Goal: Find specific page/section: Find specific page/section

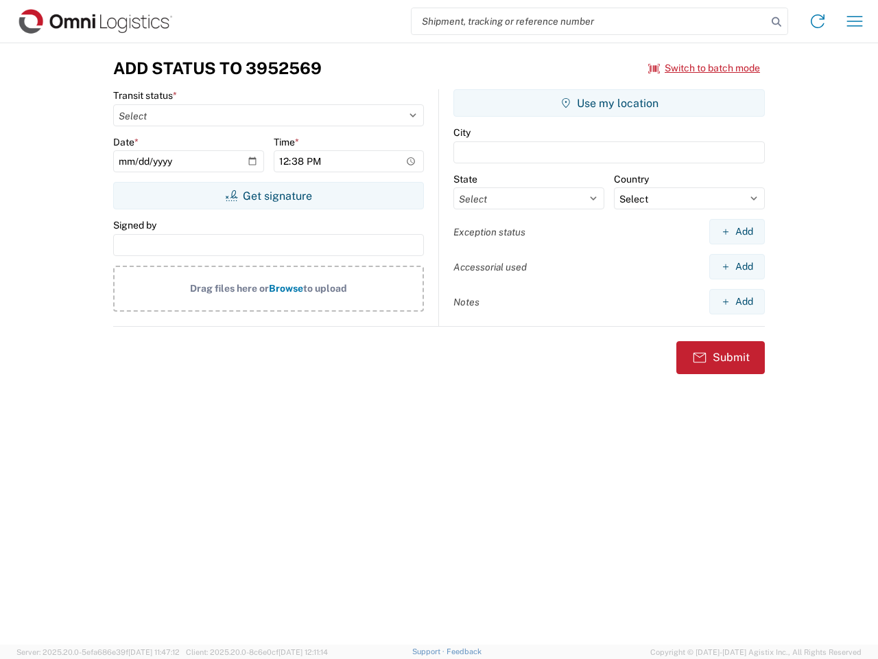
click at [589, 21] on input "search" at bounding box center [589, 21] width 355 height 26
click at [777, 22] on icon at bounding box center [776, 21] width 19 height 19
click at [818, 21] on icon at bounding box center [818, 21] width 22 height 22
click at [855, 21] on icon "button" at bounding box center [855, 21] width 16 height 10
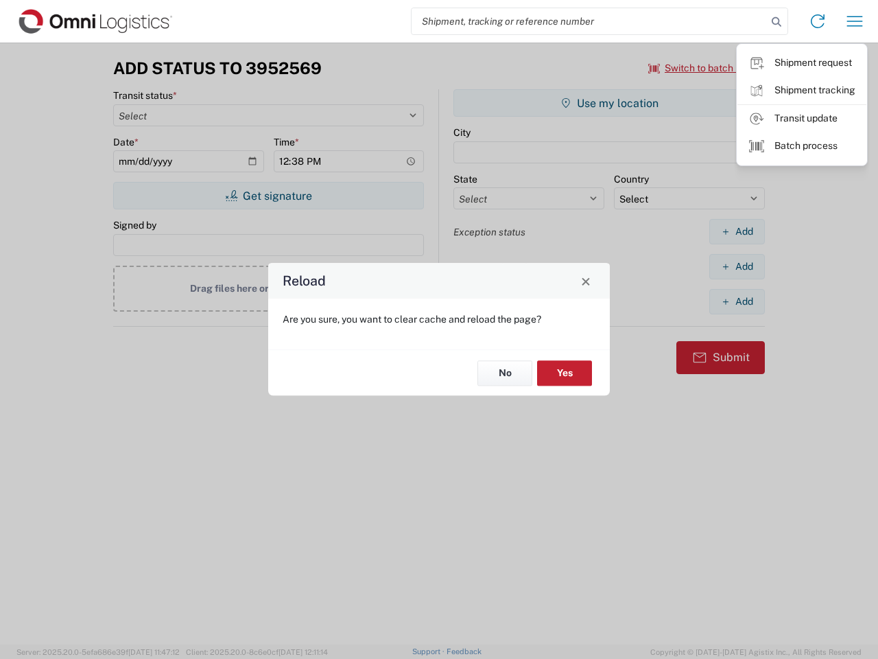
click at [268, 196] on div "Reload Are you sure, you want to clear cache and reload the page? No Yes" at bounding box center [439, 329] width 878 height 659
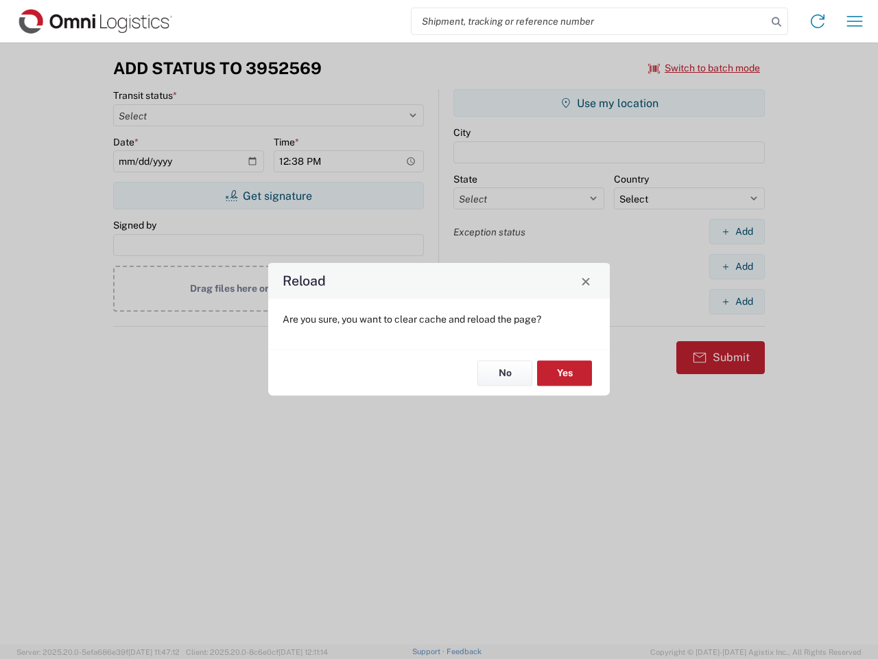
click at [609, 103] on div "Reload Are you sure, you want to clear cache and reload the page? No Yes" at bounding box center [439, 329] width 878 height 659
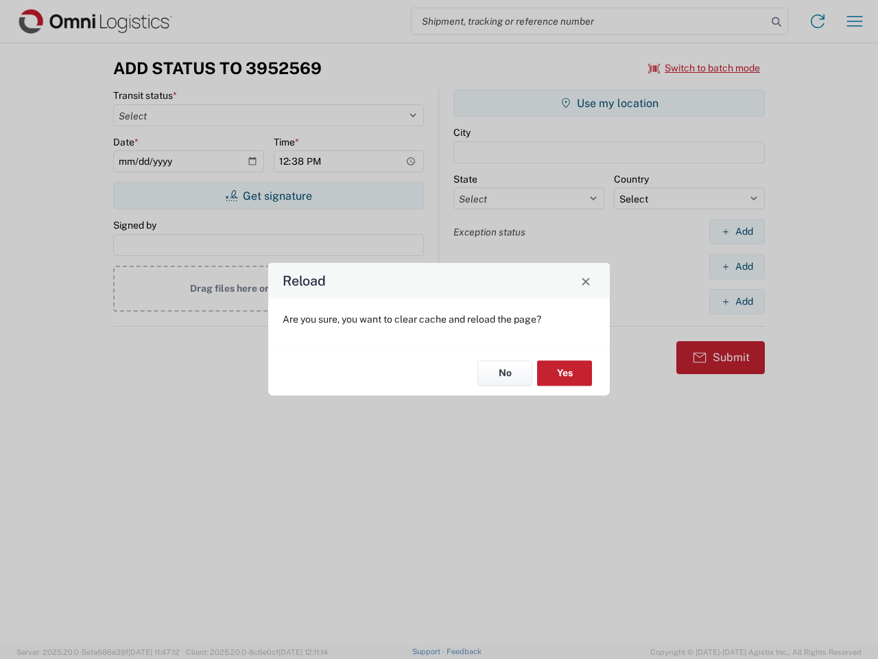
click at [737, 231] on div "Reload Are you sure, you want to clear cache and reload the page? No Yes" at bounding box center [439, 329] width 878 height 659
click at [737, 266] on div "Reload Are you sure, you want to clear cache and reload the page? No Yes" at bounding box center [439, 329] width 878 height 659
click at [737, 301] on div "Reload Are you sure, you want to clear cache and reload the page? No Yes" at bounding box center [439, 329] width 878 height 659
